Goal: Information Seeking & Learning: Learn about a topic

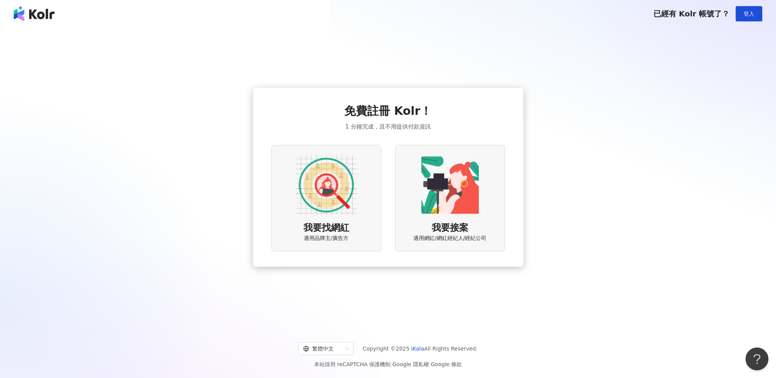
click at [367, 191] on div "我要找網紅 適用品牌主/廣告方" at bounding box center [326, 198] width 110 height 106
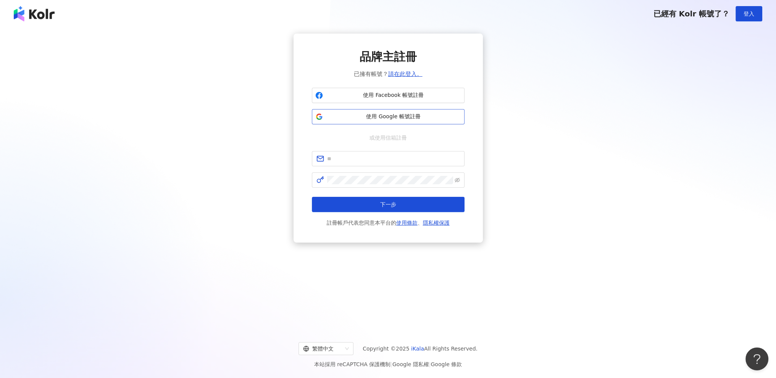
click at [402, 113] on span "使用 Google 帳號註冊" at bounding box center [393, 117] width 135 height 8
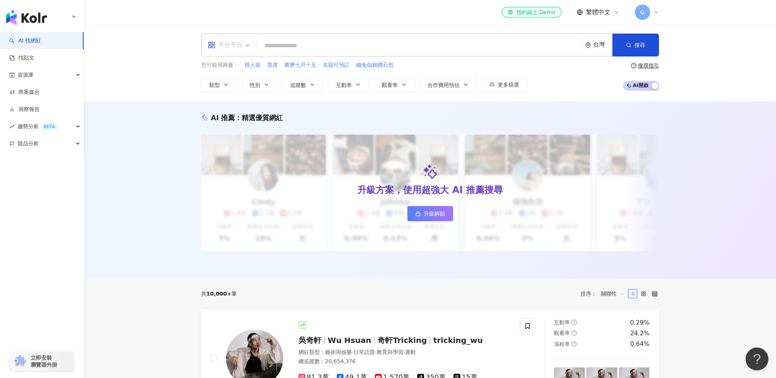
click at [235, 44] on div "不分平台" at bounding box center [225, 45] width 35 height 12
click at [234, 114] on div "YouTube" at bounding box center [231, 109] width 52 height 14
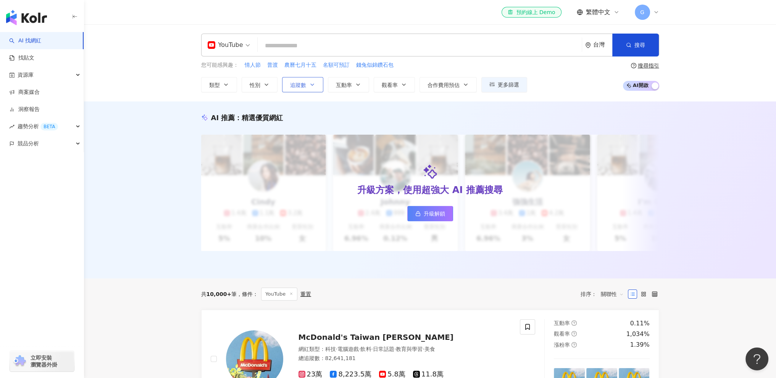
click at [288, 85] on button "追蹤數" at bounding box center [302, 84] width 41 height 15
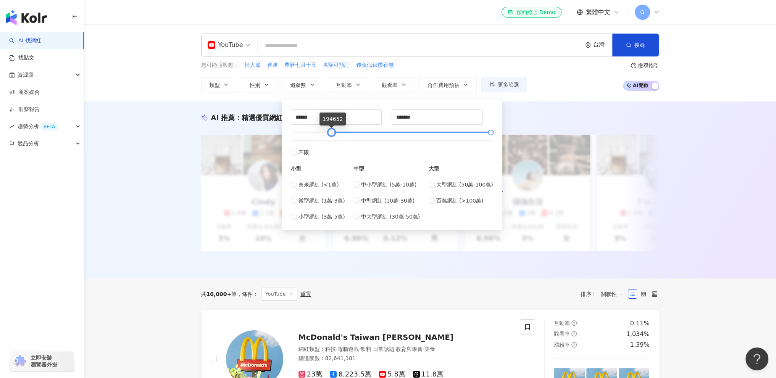
type input "******"
drag, startPoint x: 342, startPoint y: 129, endPoint x: 332, endPoint y: 133, distance: 10.6
click at [332, 133] on div at bounding box center [392, 132] width 198 height 5
click at [177, 105] on div "AI 推薦 ： 精選優質網紅 升級方案，使用超強大 AI 推薦搜尋 升級解鎖 [PERSON_NAME] 1.4萬 1.1萬 3.2萬 互動率 5% 商業合作…" at bounding box center [430, 190] width 692 height 177
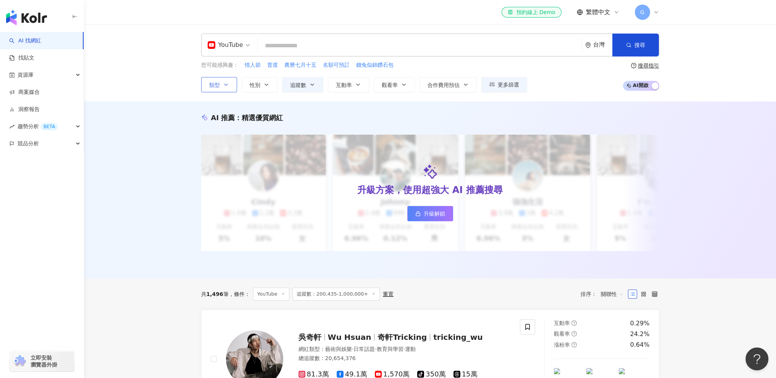
click at [230, 87] on button "類型" at bounding box center [219, 84] width 36 height 15
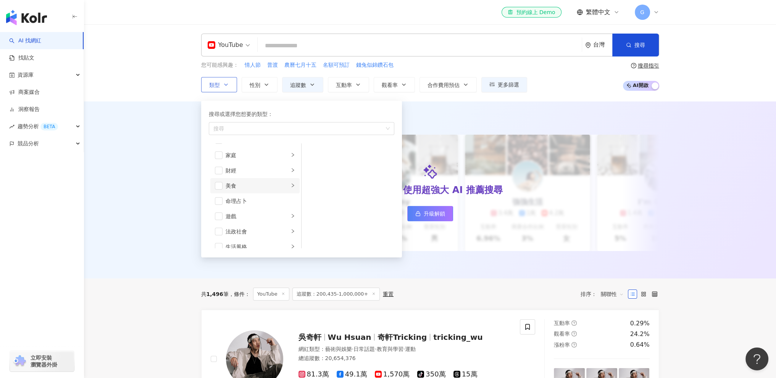
scroll to position [76, 0]
click at [217, 212] on span "button" at bounding box center [219, 214] width 8 height 8
click at [290, 212] on icon "right" at bounding box center [292, 213] width 5 height 5
click at [220, 211] on span "button" at bounding box center [219, 214] width 8 height 8
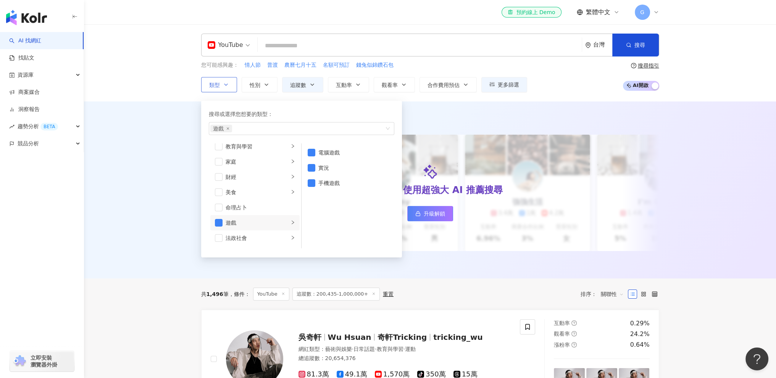
scroll to position [0, 0]
click at [290, 149] on div "button" at bounding box center [292, 152] width 5 height 7
click at [276, 217] on div "影視娛樂" at bounding box center [257, 221] width 63 height 8
click at [313, 150] on span "button" at bounding box center [312, 153] width 8 height 8
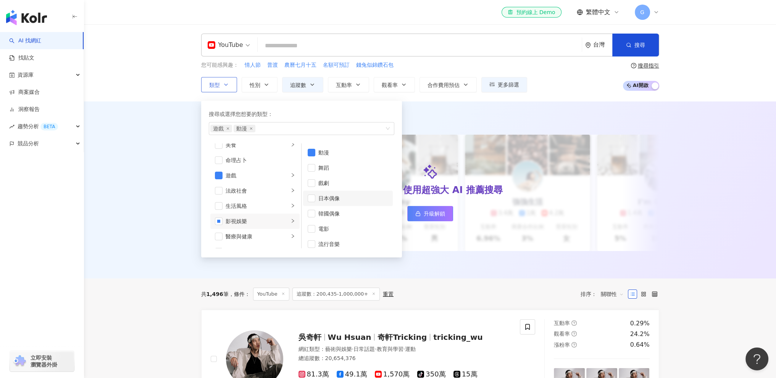
click at [312, 192] on li "日本偶像" at bounding box center [348, 198] width 90 height 15
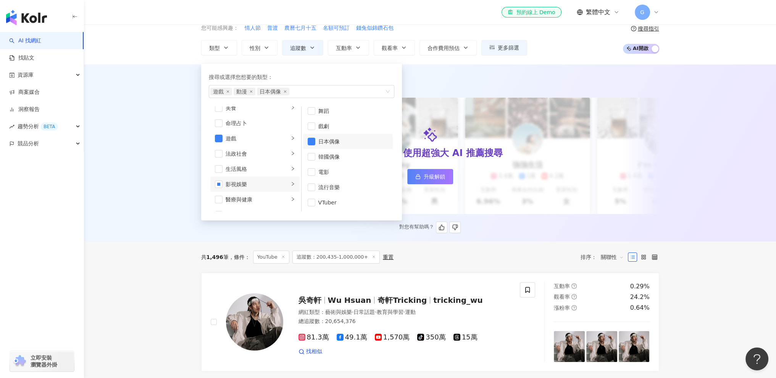
scroll to position [38, 0]
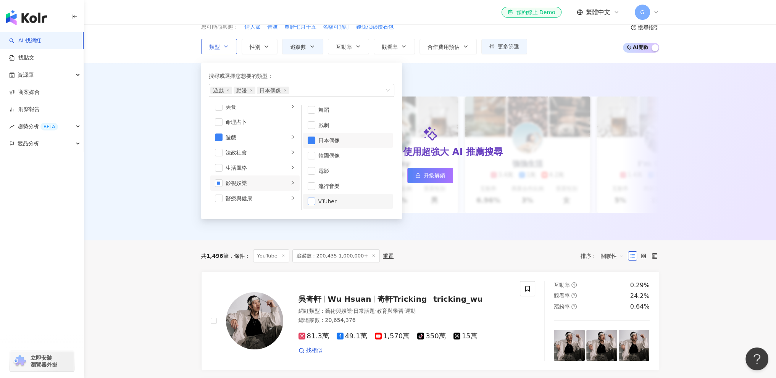
click at [311, 201] on span "button" at bounding box center [312, 202] width 8 height 8
click at [132, 169] on div "AI 推薦 ： 精選優質網紅 升級方案，使用超強大 AI 推薦搜尋 升級解鎖 [PERSON_NAME] 1.4萬 1.1萬 3.2萬 互動率 5% 商業合作…" at bounding box center [430, 151] width 692 height 177
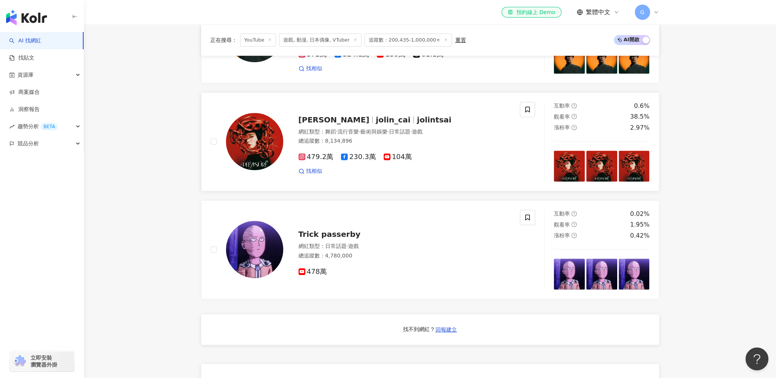
scroll to position [458, 0]
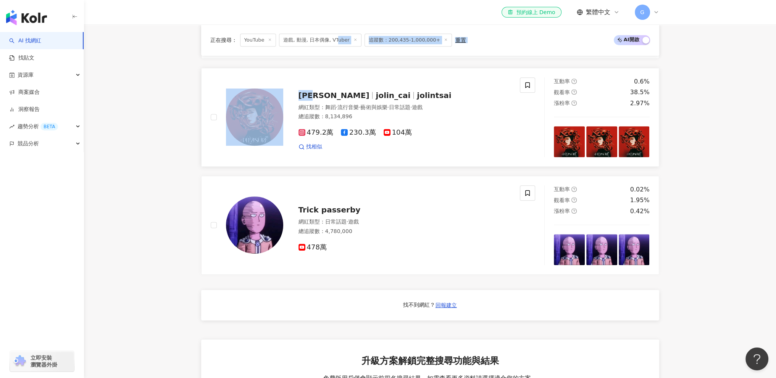
drag, startPoint x: 272, startPoint y: 218, endPoint x: 303, endPoint y: 113, distance: 109.4
click at [316, 79] on div "正在搜尋 ： YouTube 遊戲, 動漫, 日本偶像, VTuber 追蹤數：200,435-1,000,000+ 重置 AI 開啟 AI 關閉 Roman…" at bounding box center [430, 175] width 488 height 709
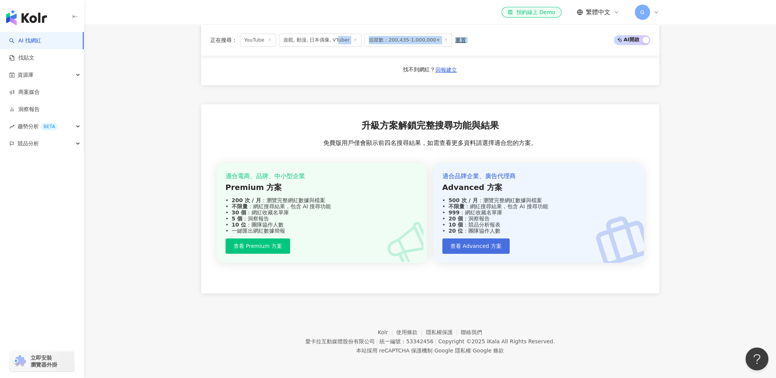
scroll to position [698, 0]
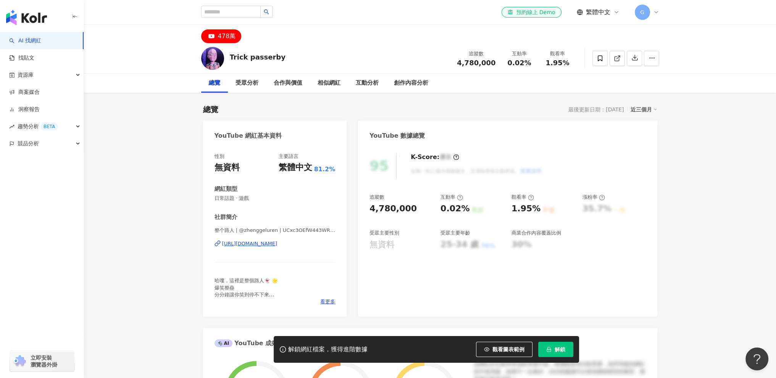
click at [277, 243] on div "https://www.youtube.com/channel/UCxc3OEfW443WRjYSGFITwRA" at bounding box center [249, 243] width 55 height 7
